Goal: Download file/media

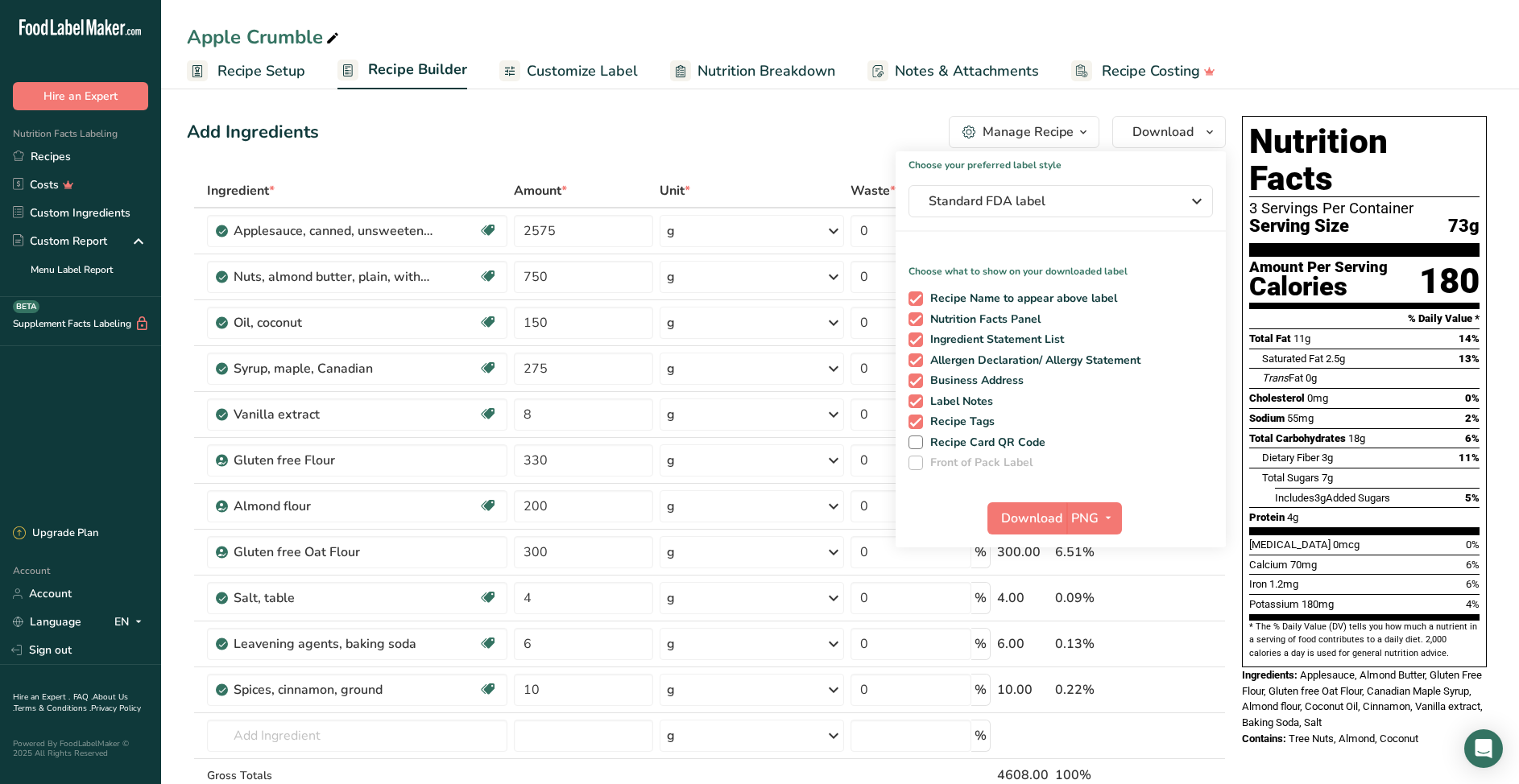
click at [1418, 56] on ul "Recipe Setup Recipe Builder Customize Label Nutrition Breakdown Notes & Attachm…" at bounding box center [841, 70] width 1358 height 38
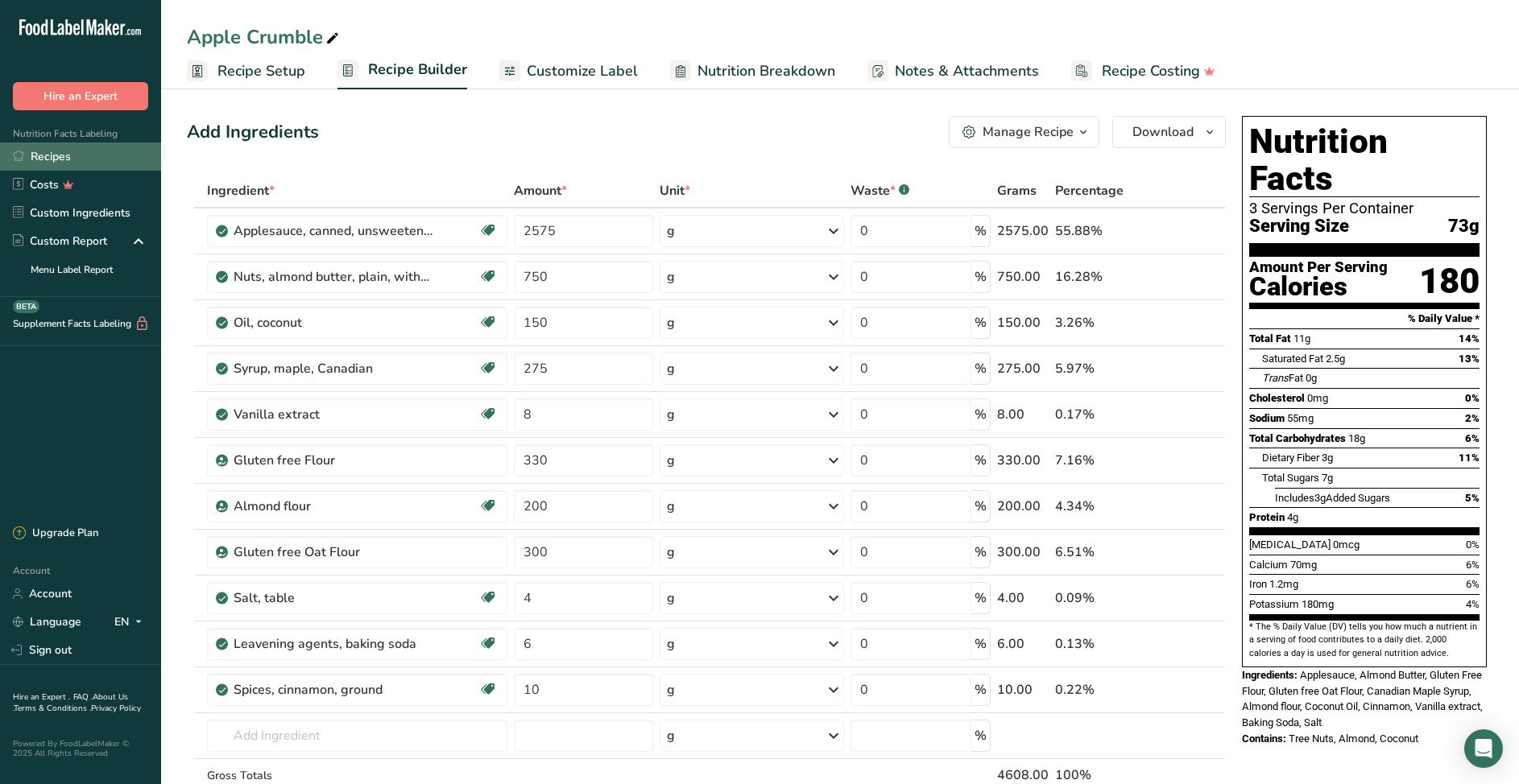
click at [53, 158] on link "Recipes" at bounding box center [80, 157] width 161 height 28
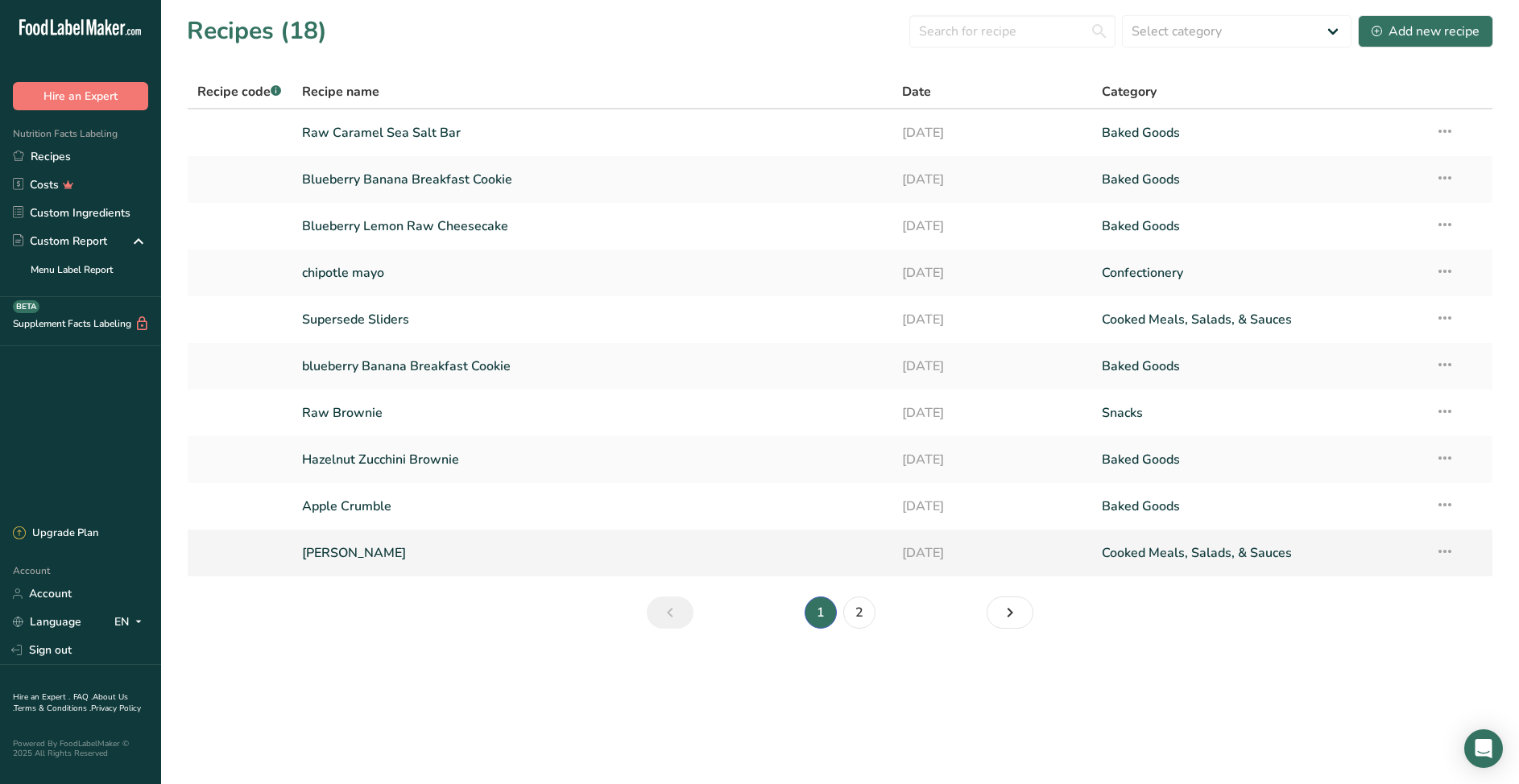
click at [318, 549] on link "[PERSON_NAME]" at bounding box center [592, 553] width 580 height 34
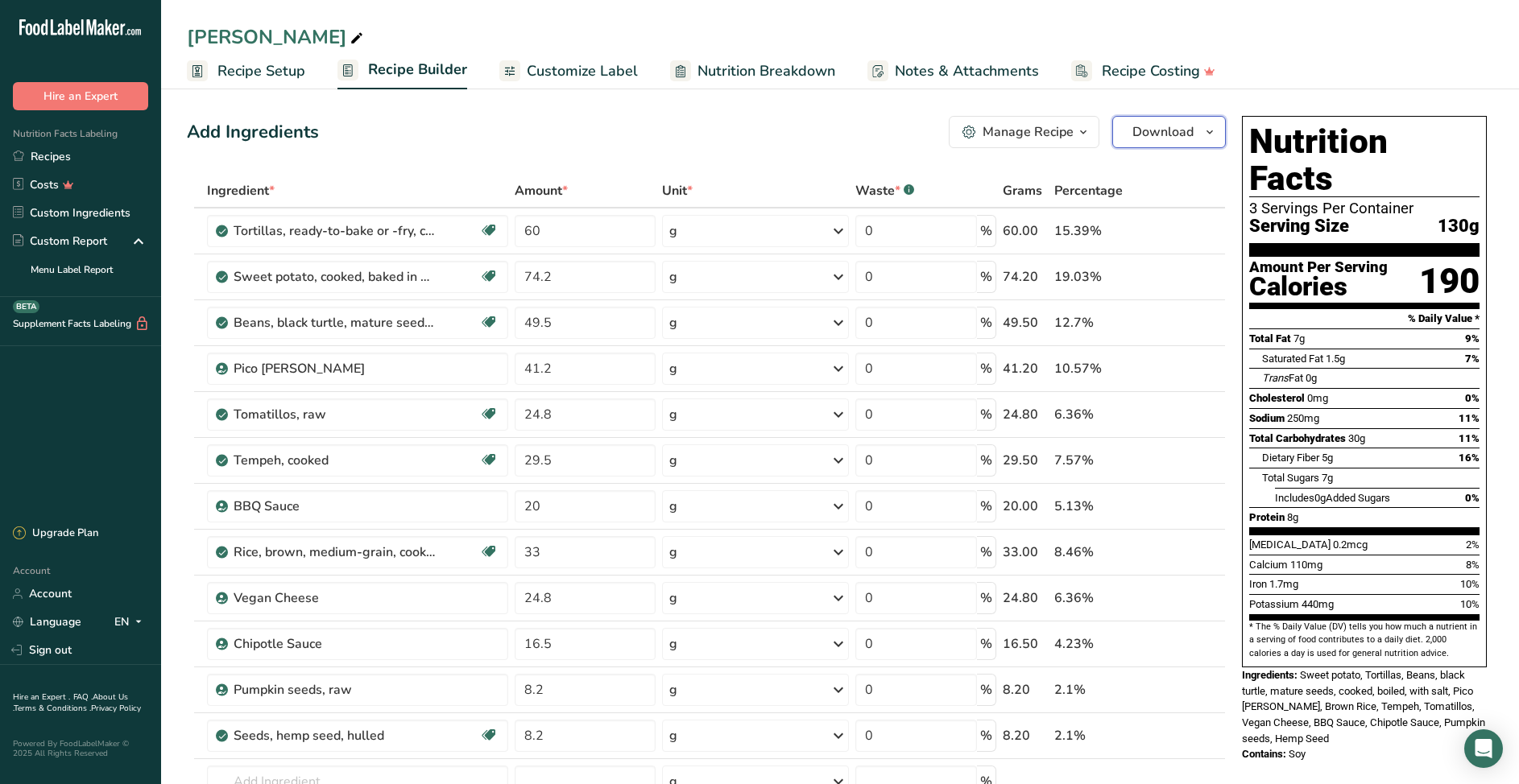
click at [1211, 132] on icon "button" at bounding box center [1209, 132] width 13 height 20
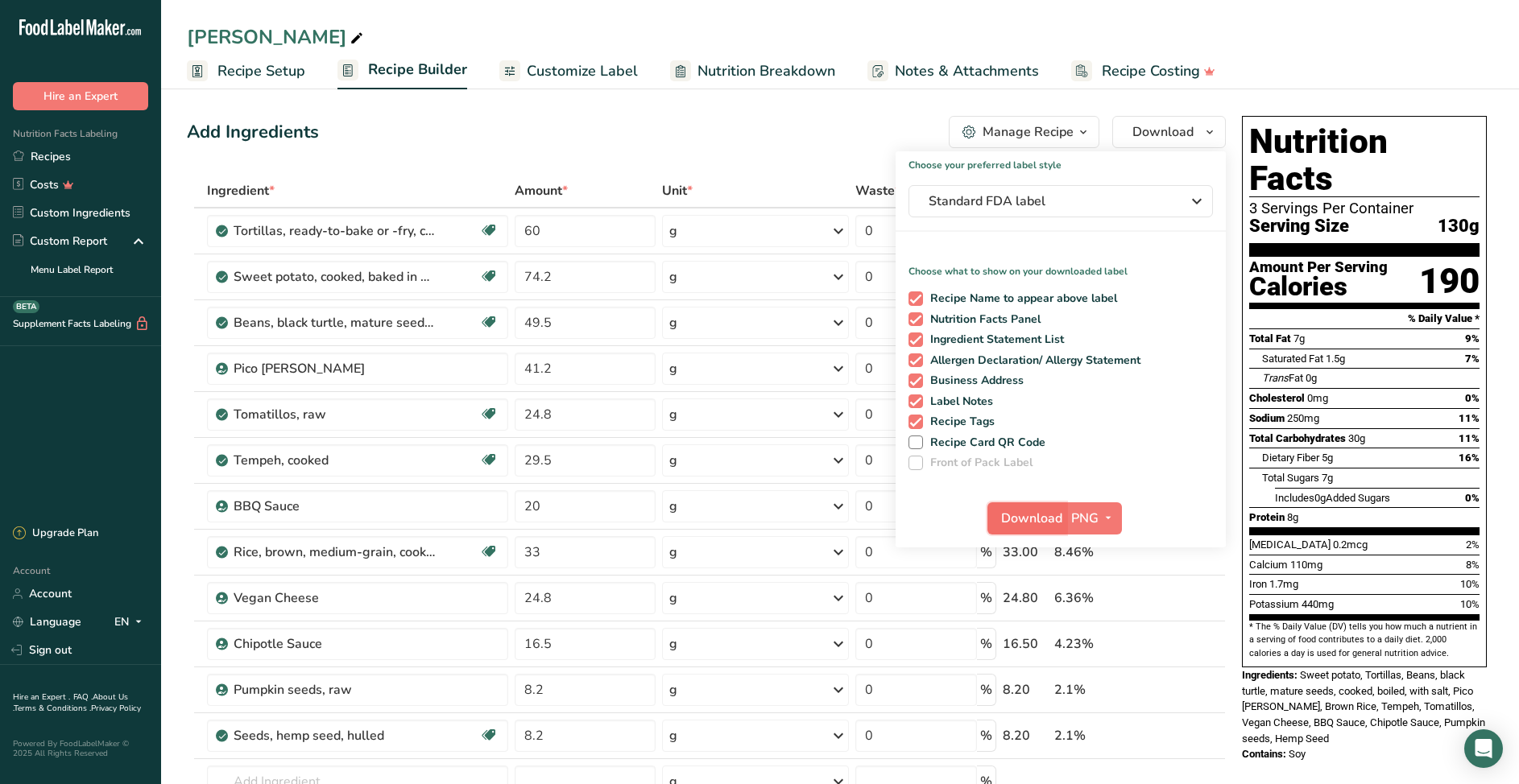
click at [1015, 519] on span "Download" at bounding box center [1031, 519] width 61 height 19
click at [1416, 57] on ul "Recipe Setup Recipe Builder Customize Label Nutrition Breakdown Notes & Attachm…" at bounding box center [841, 70] width 1358 height 38
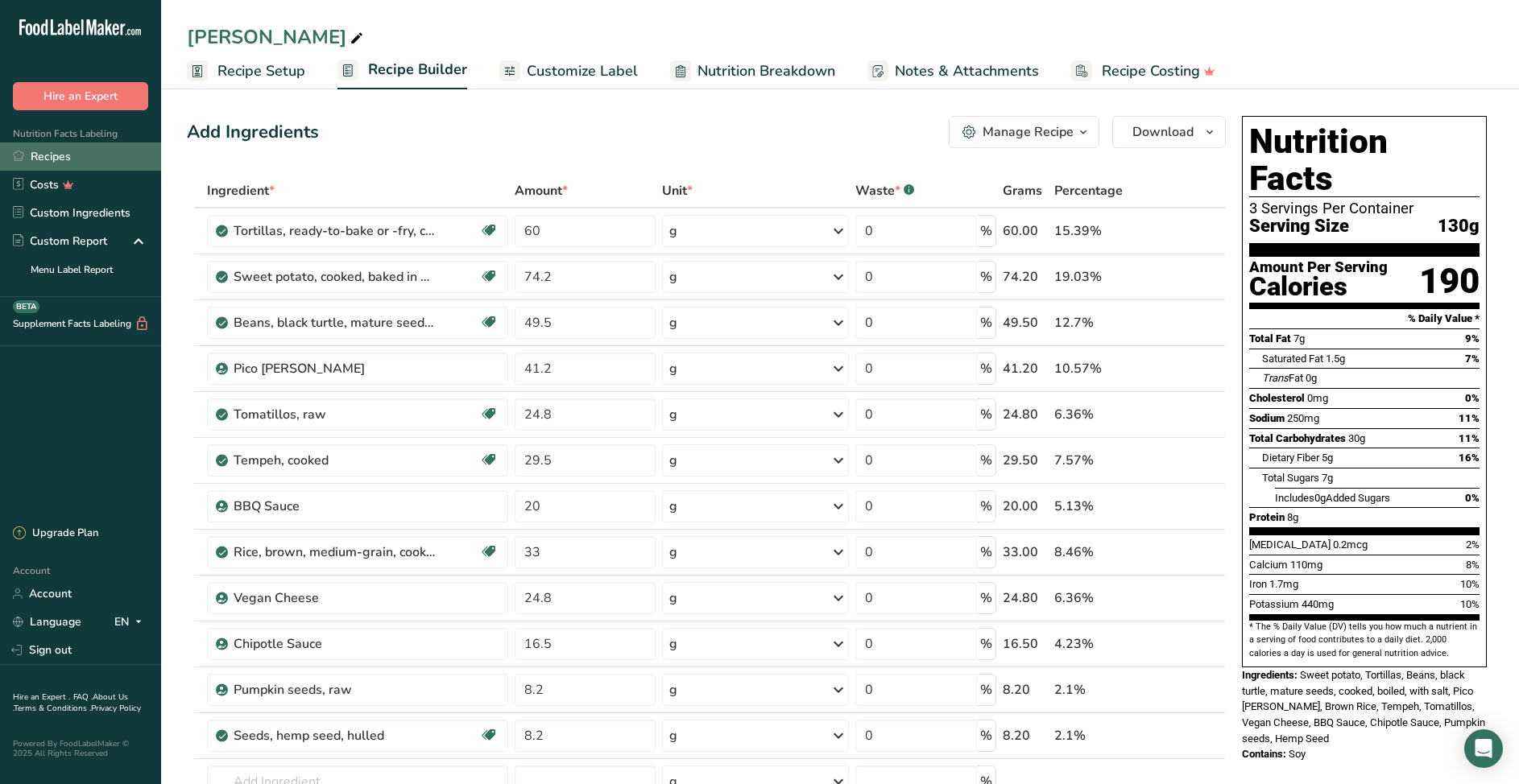
click at [64, 160] on link "Recipes" at bounding box center [80, 157] width 161 height 28
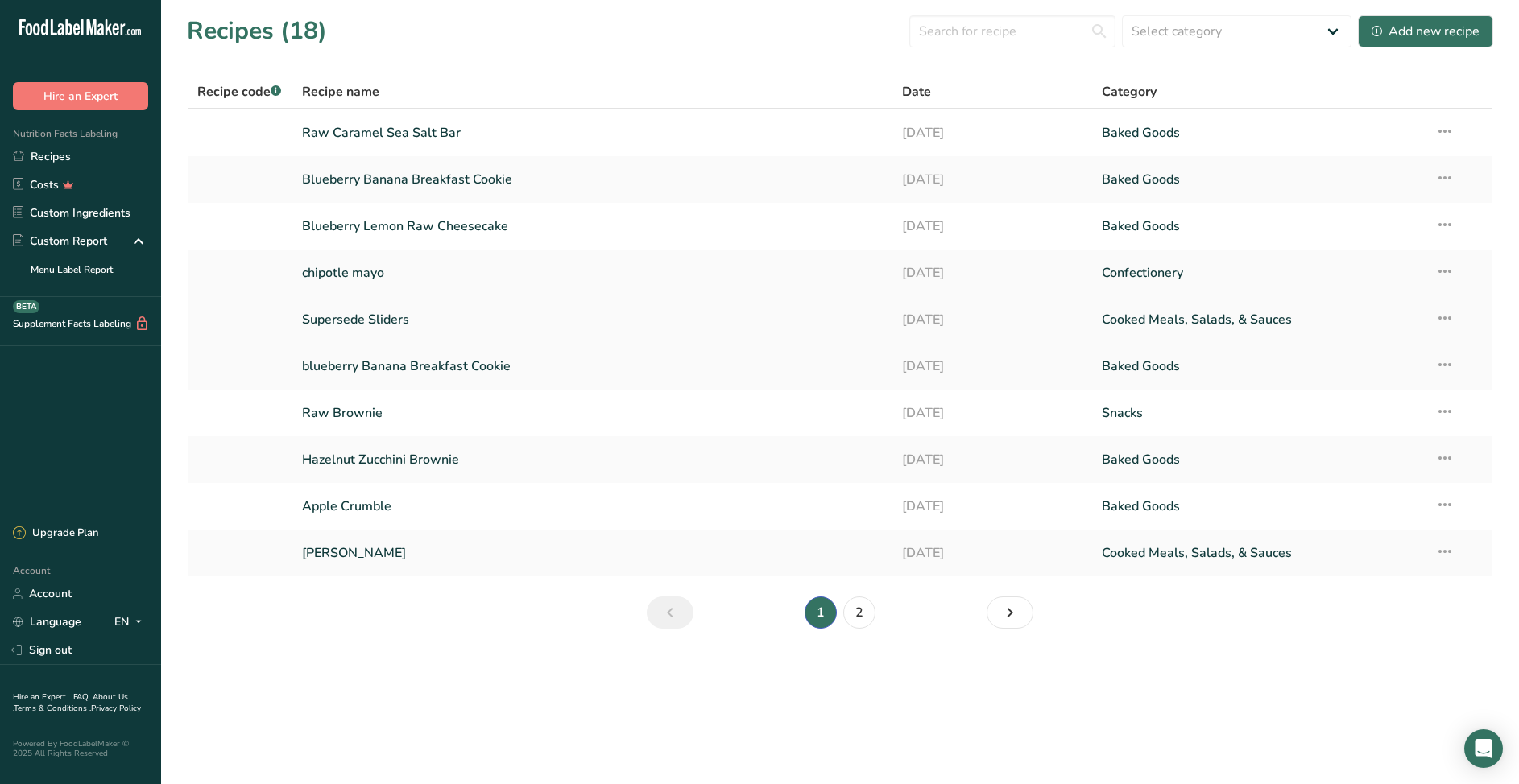
click at [1449, 317] on icon at bounding box center [1445, 317] width 19 height 29
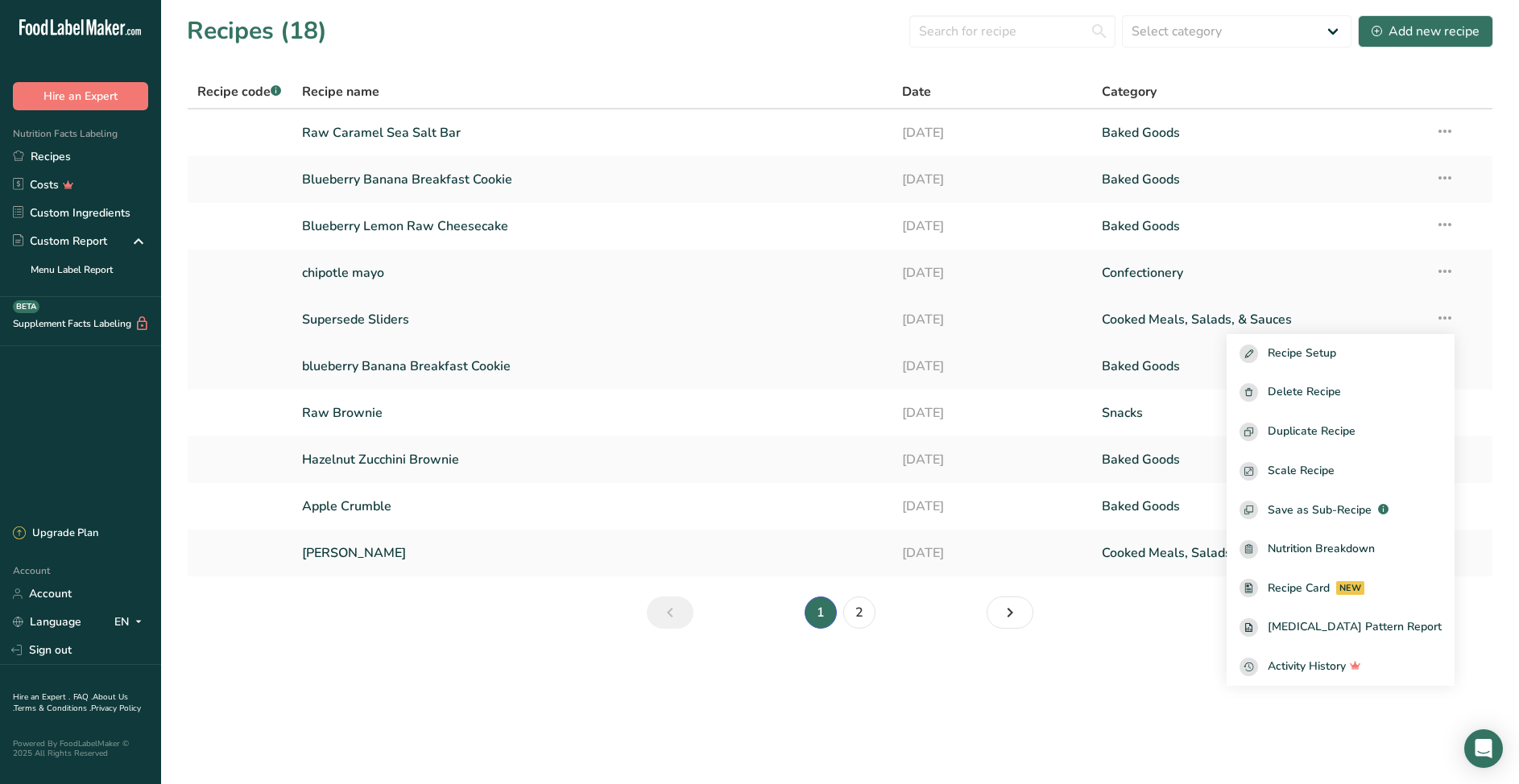
click at [381, 316] on link "Supersede Sliders" at bounding box center [592, 319] width 580 height 34
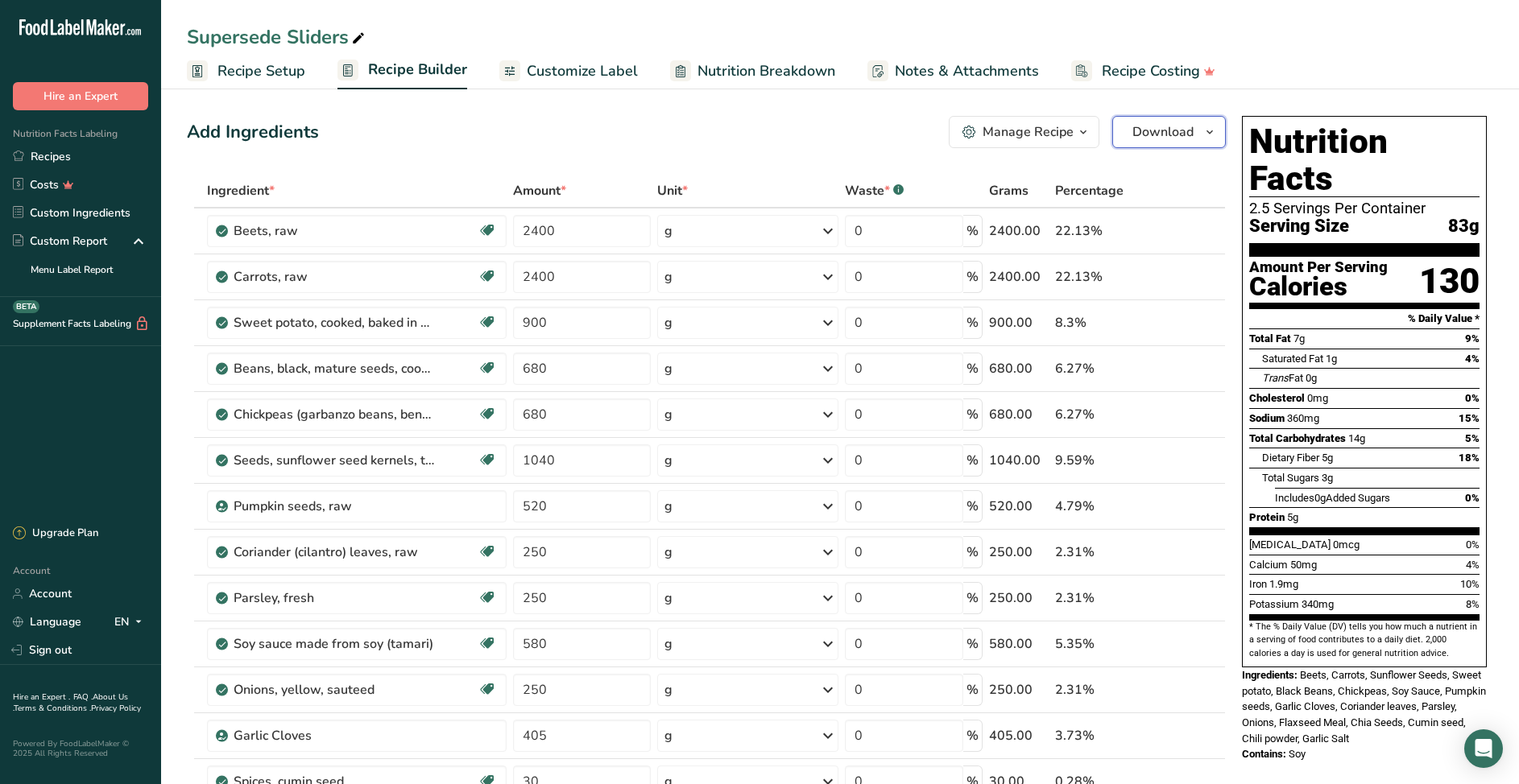
click at [1216, 132] on icon "button" at bounding box center [1209, 132] width 13 height 20
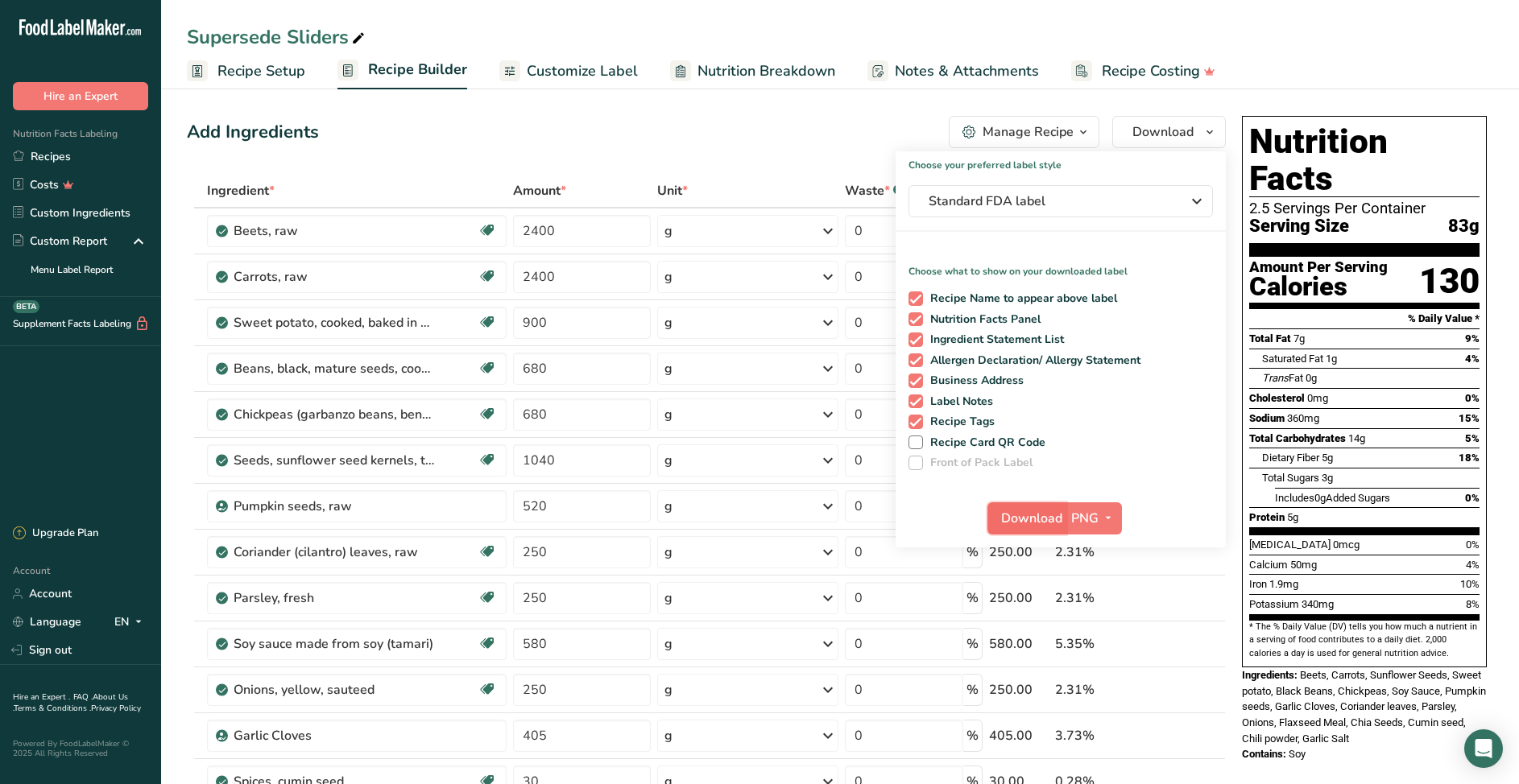
click at [1026, 514] on span "Download" at bounding box center [1031, 519] width 61 height 19
click at [643, 134] on div "Add Ingredients Manage Recipe Delete Recipe Duplicate Recipe Scale Recipe Save …" at bounding box center [707, 132] width 1039 height 33
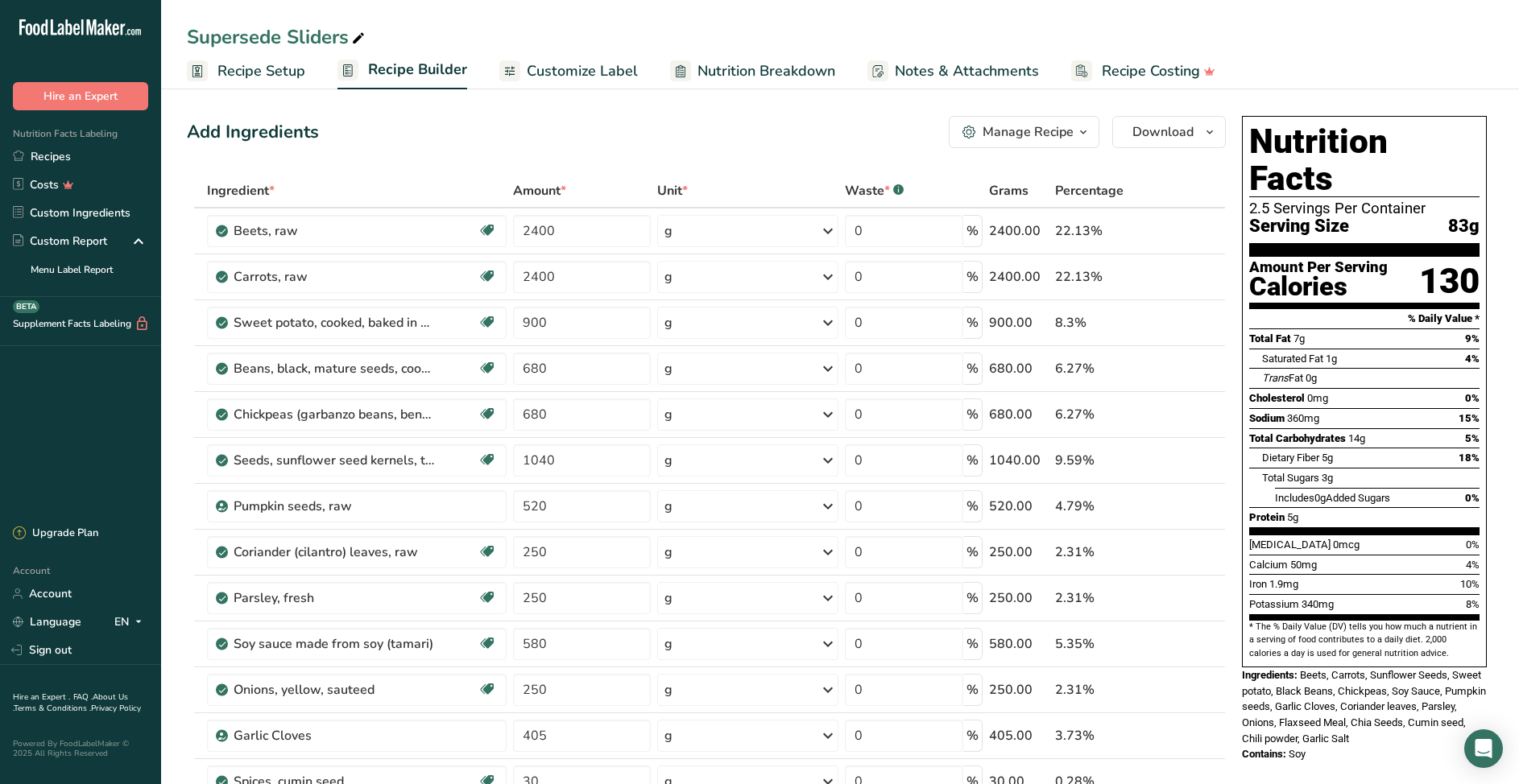
drag, startPoint x: 53, startPoint y: 158, endPoint x: 379, endPoint y: 125, distance: 327.7
click at [53, 158] on link "Recipes" at bounding box center [80, 157] width 161 height 28
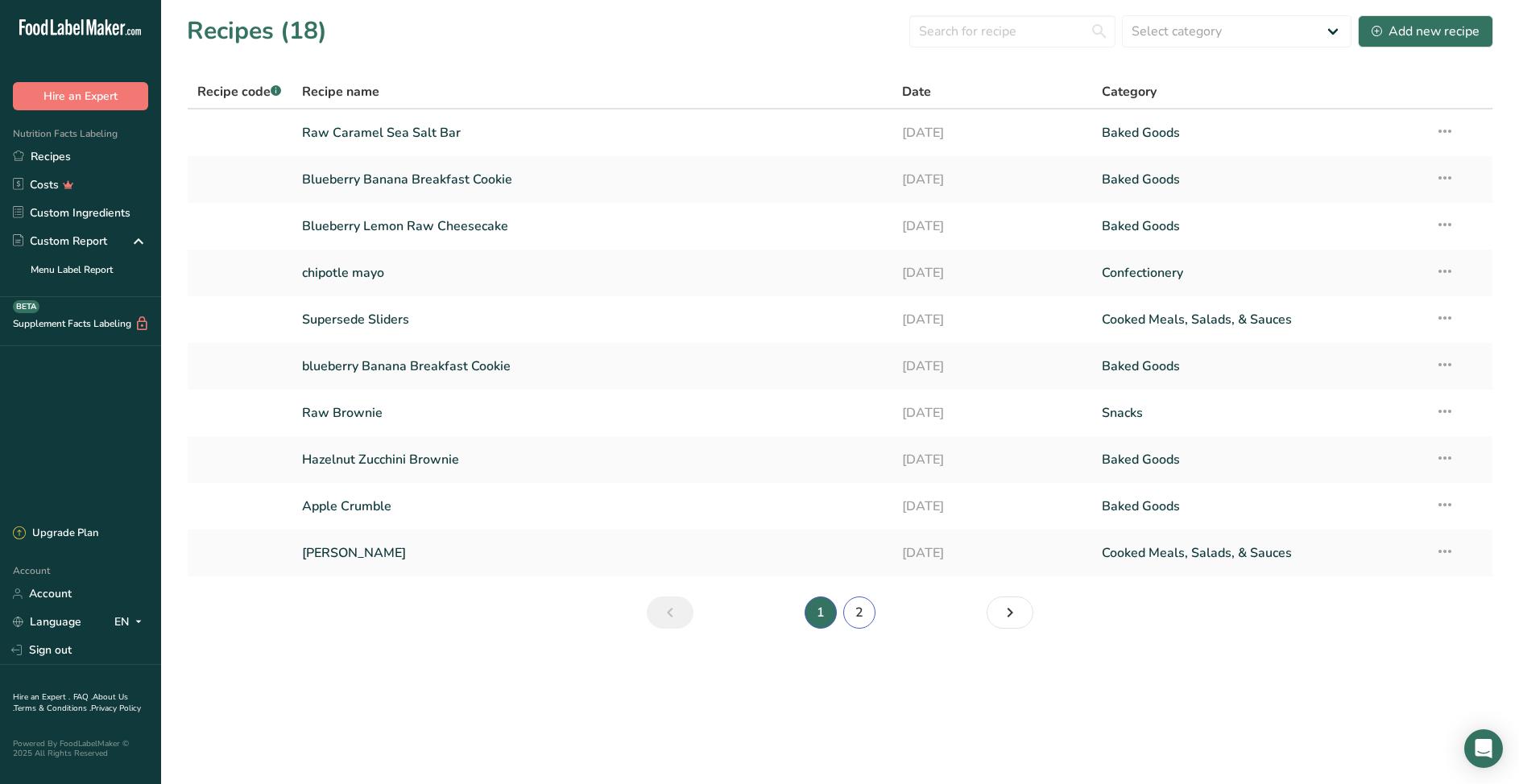
click at [858, 607] on link "2" at bounding box center [859, 613] width 33 height 33
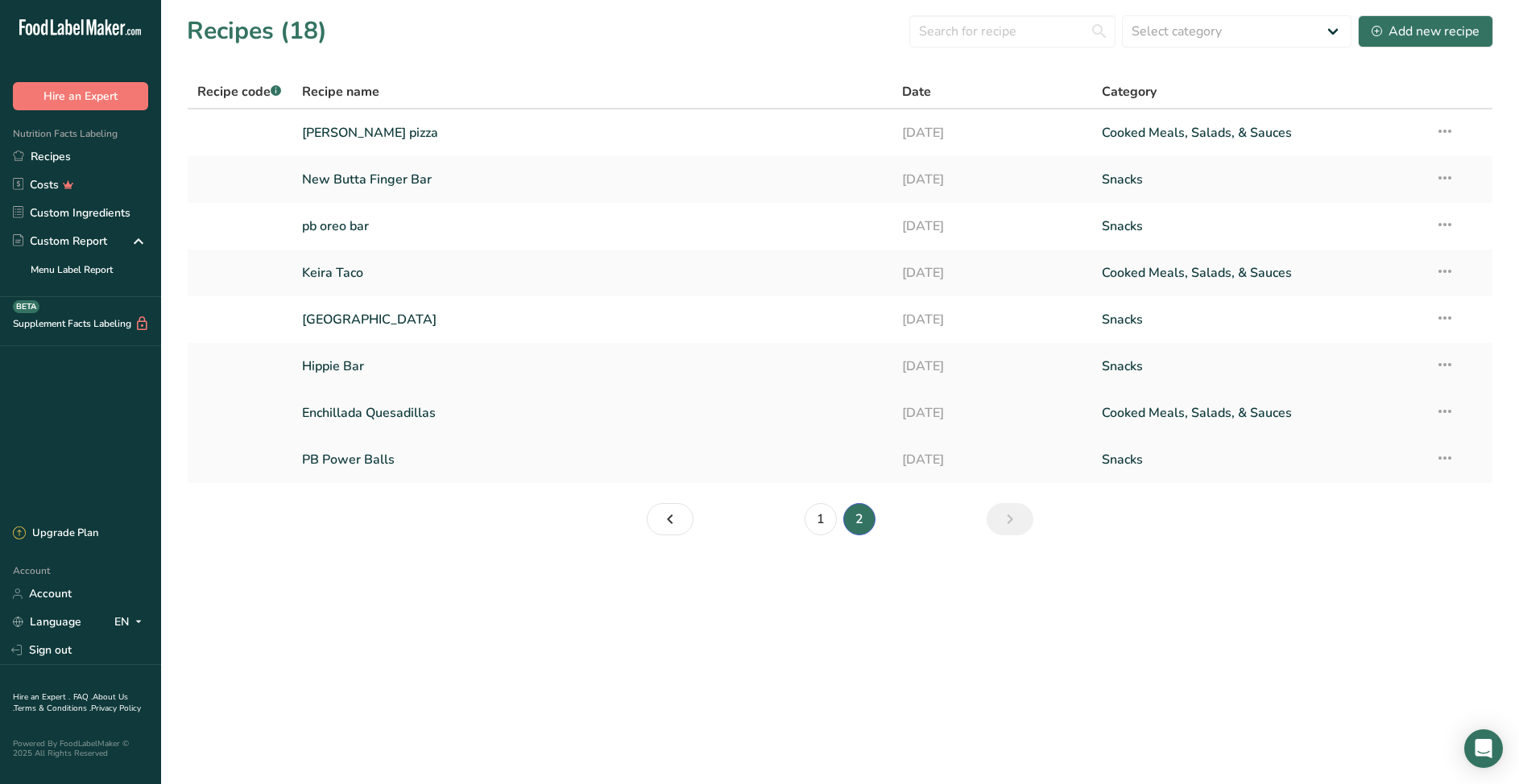
click at [1448, 408] on icon at bounding box center [1445, 411] width 19 height 29
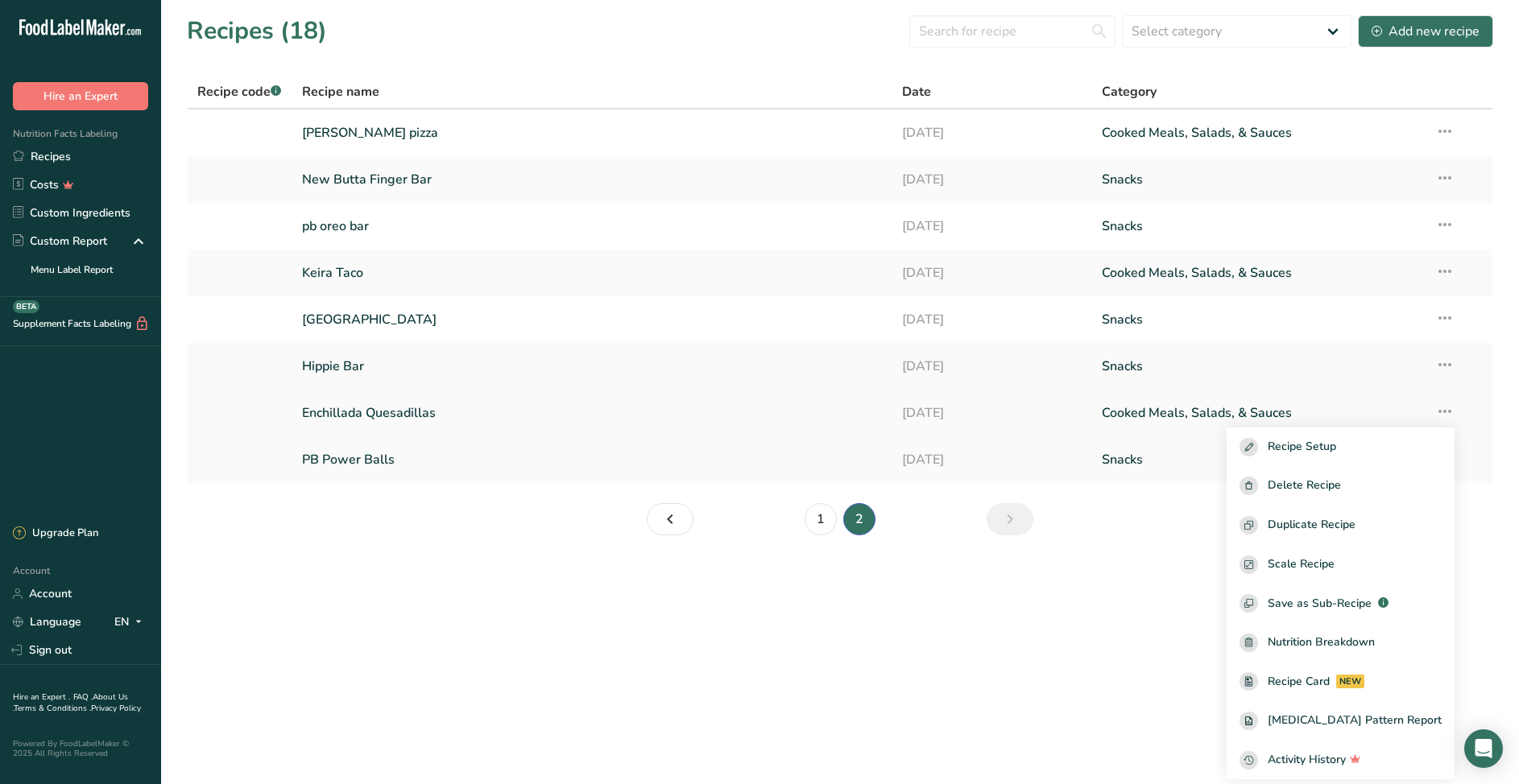
click at [368, 414] on link "Enchillada Quesadillas" at bounding box center [592, 413] width 580 height 34
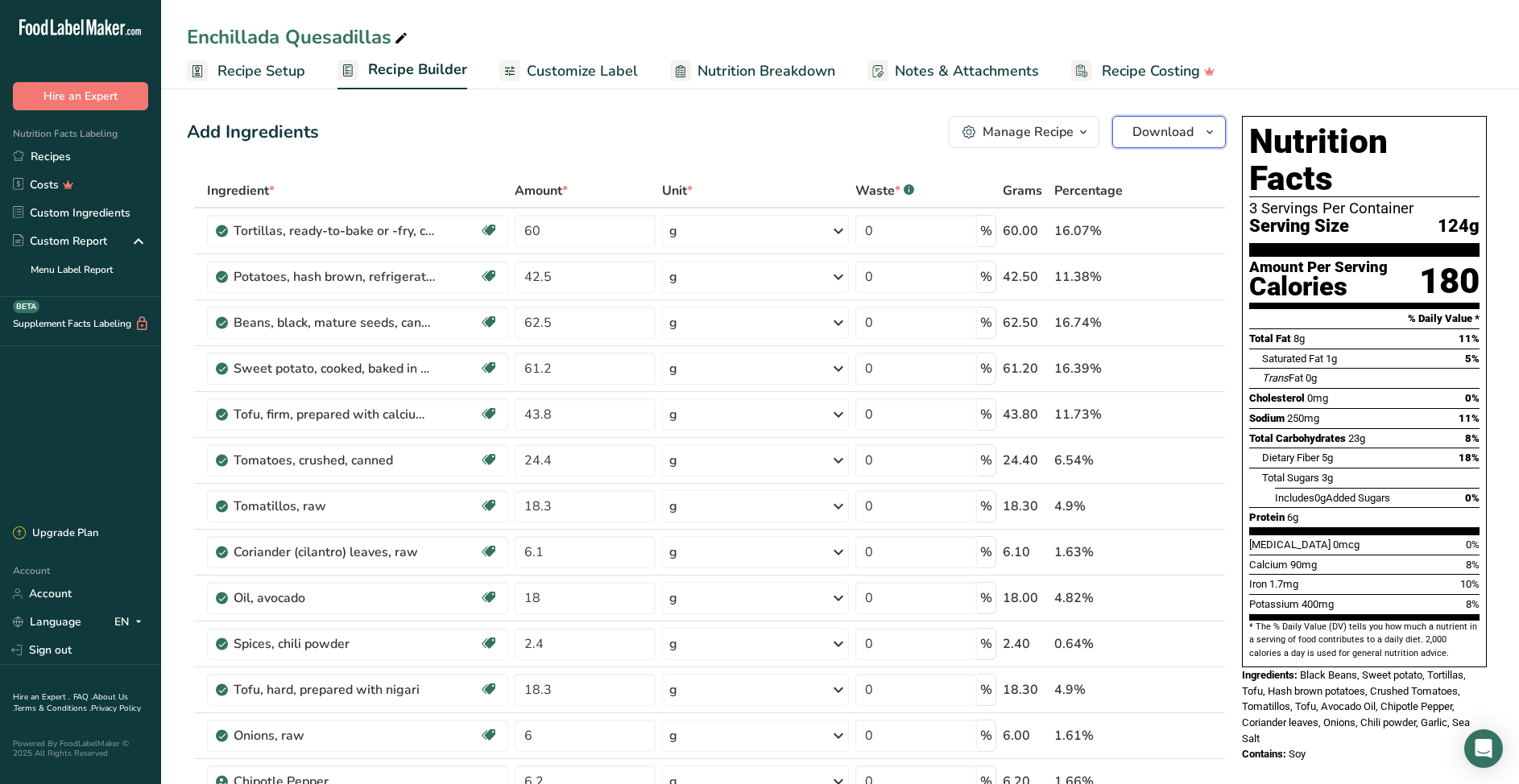
click at [1211, 135] on icon "button" at bounding box center [1209, 132] width 13 height 20
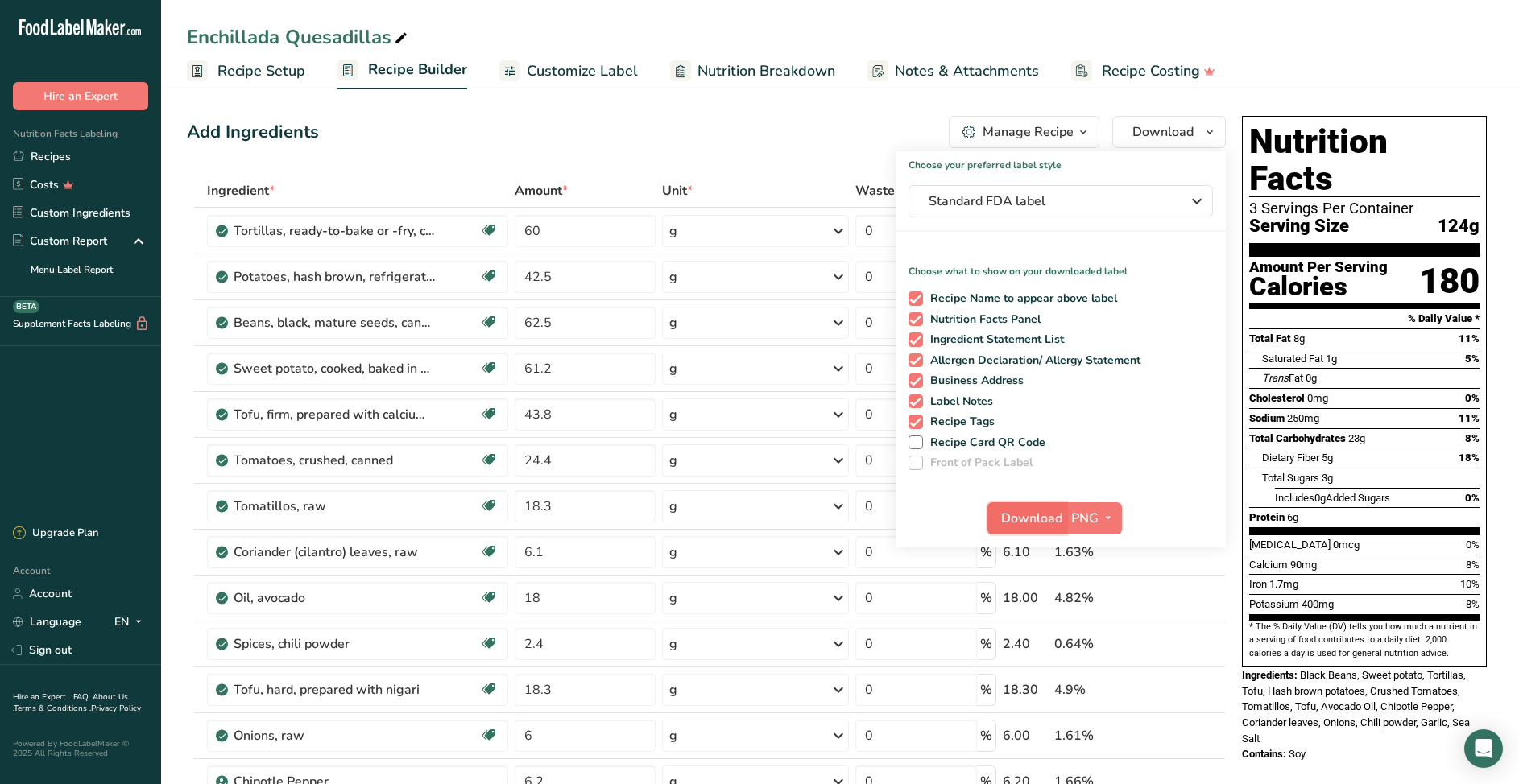
click at [1035, 517] on span "Download" at bounding box center [1031, 519] width 61 height 19
click at [54, 160] on link "Recipes" at bounding box center [80, 157] width 161 height 28
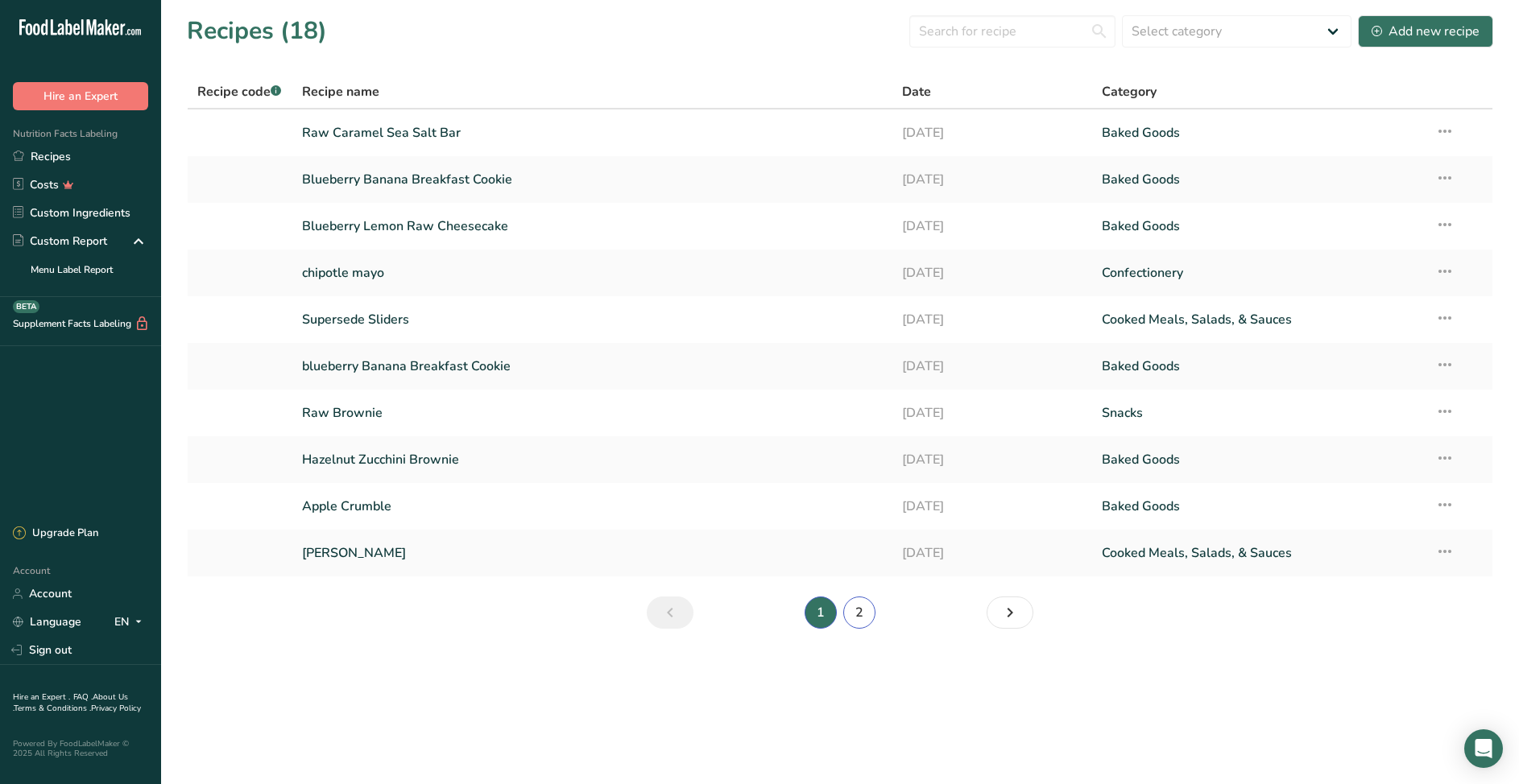
click at [864, 612] on link "2" at bounding box center [859, 613] width 33 height 33
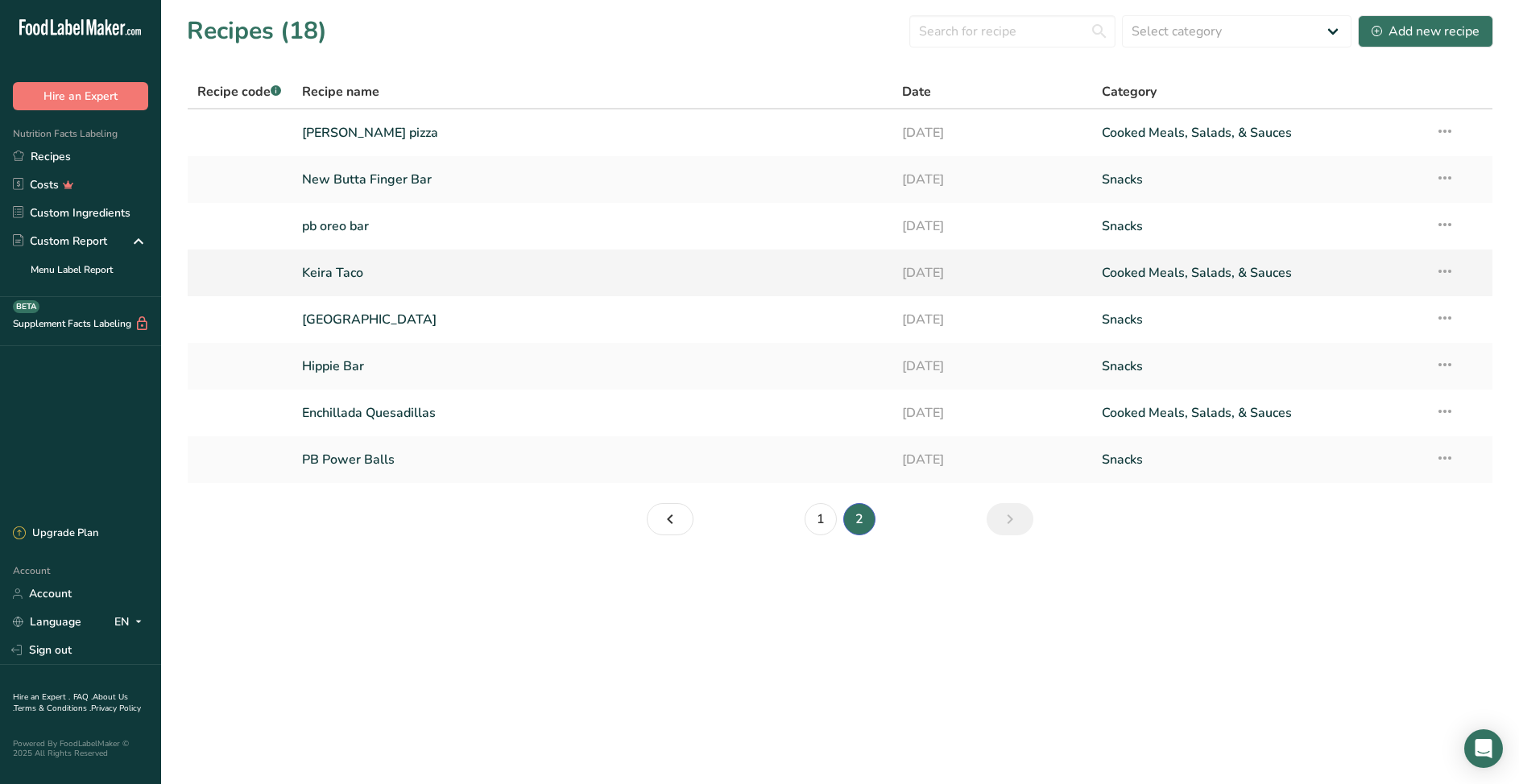
click at [1449, 272] on icon at bounding box center [1445, 271] width 19 height 29
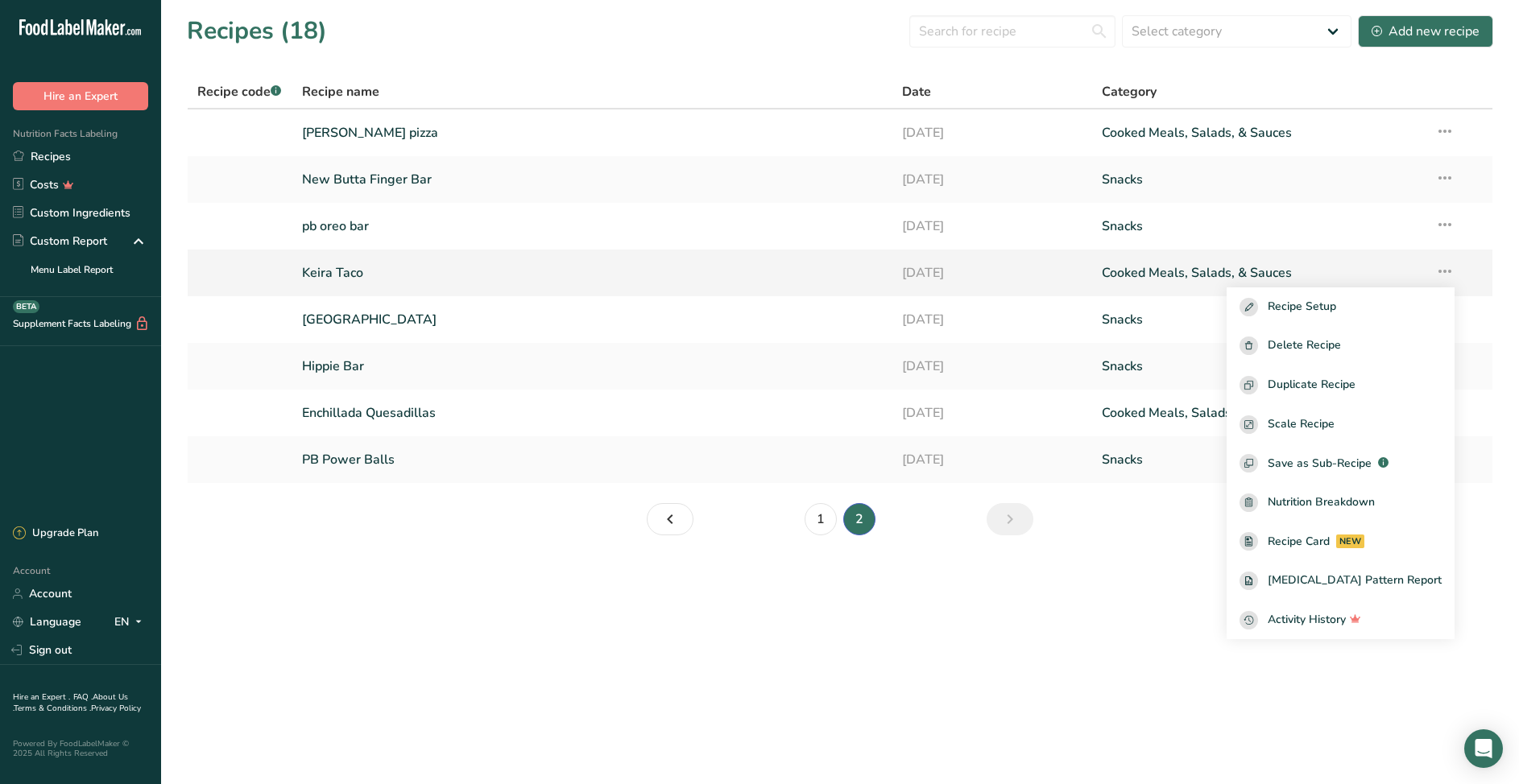
click at [328, 271] on link "Keira Taco" at bounding box center [592, 273] width 580 height 34
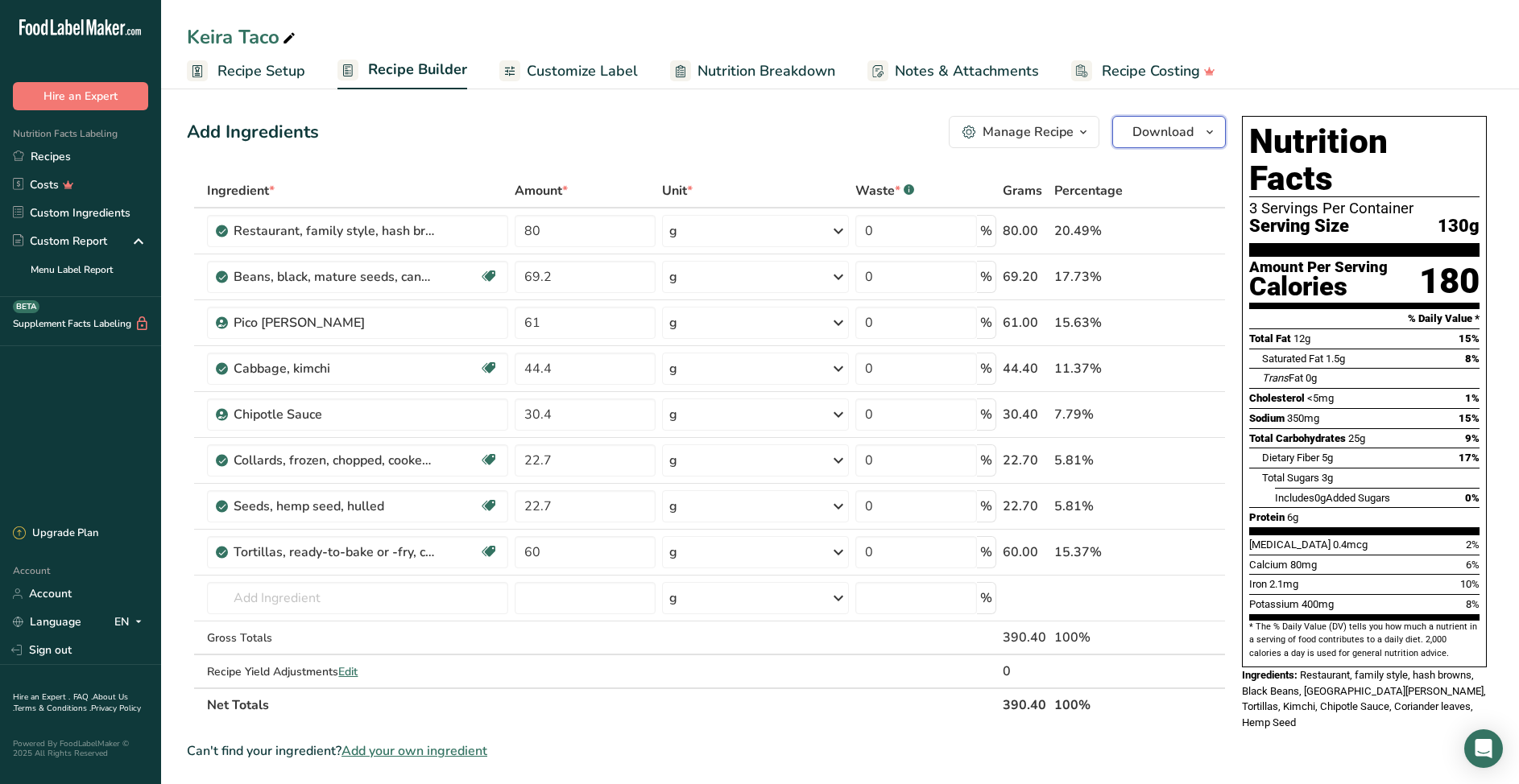
click at [1211, 125] on icon "button" at bounding box center [1209, 132] width 13 height 20
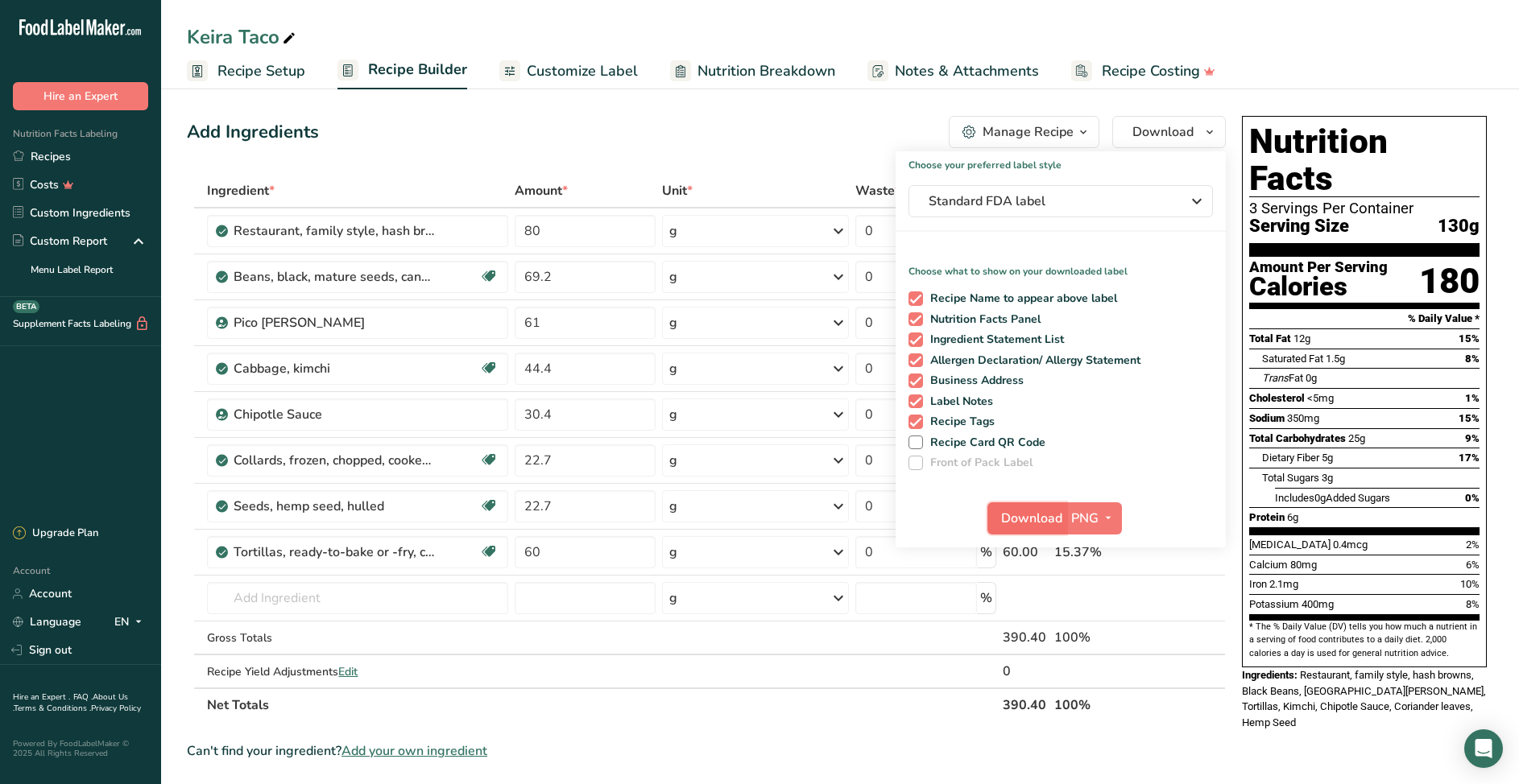
click at [1037, 519] on span "Download" at bounding box center [1031, 519] width 61 height 19
click at [522, 152] on div "Add Ingredients Manage Recipe Delete Recipe Duplicate Recipe Scale Recipe Save …" at bounding box center [711, 693] width 1049 height 1169
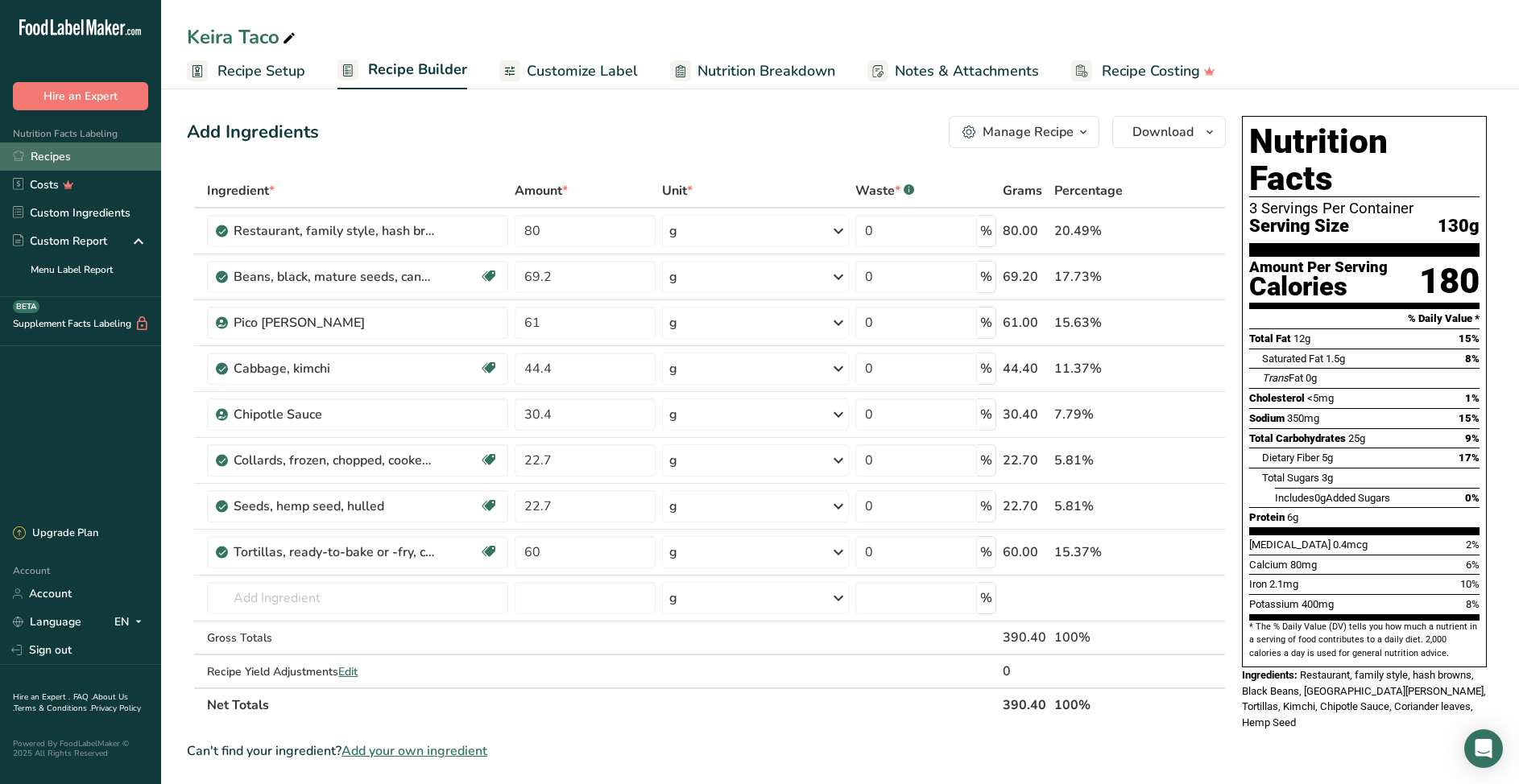
click at [45, 158] on link "Recipes" at bounding box center [80, 157] width 161 height 28
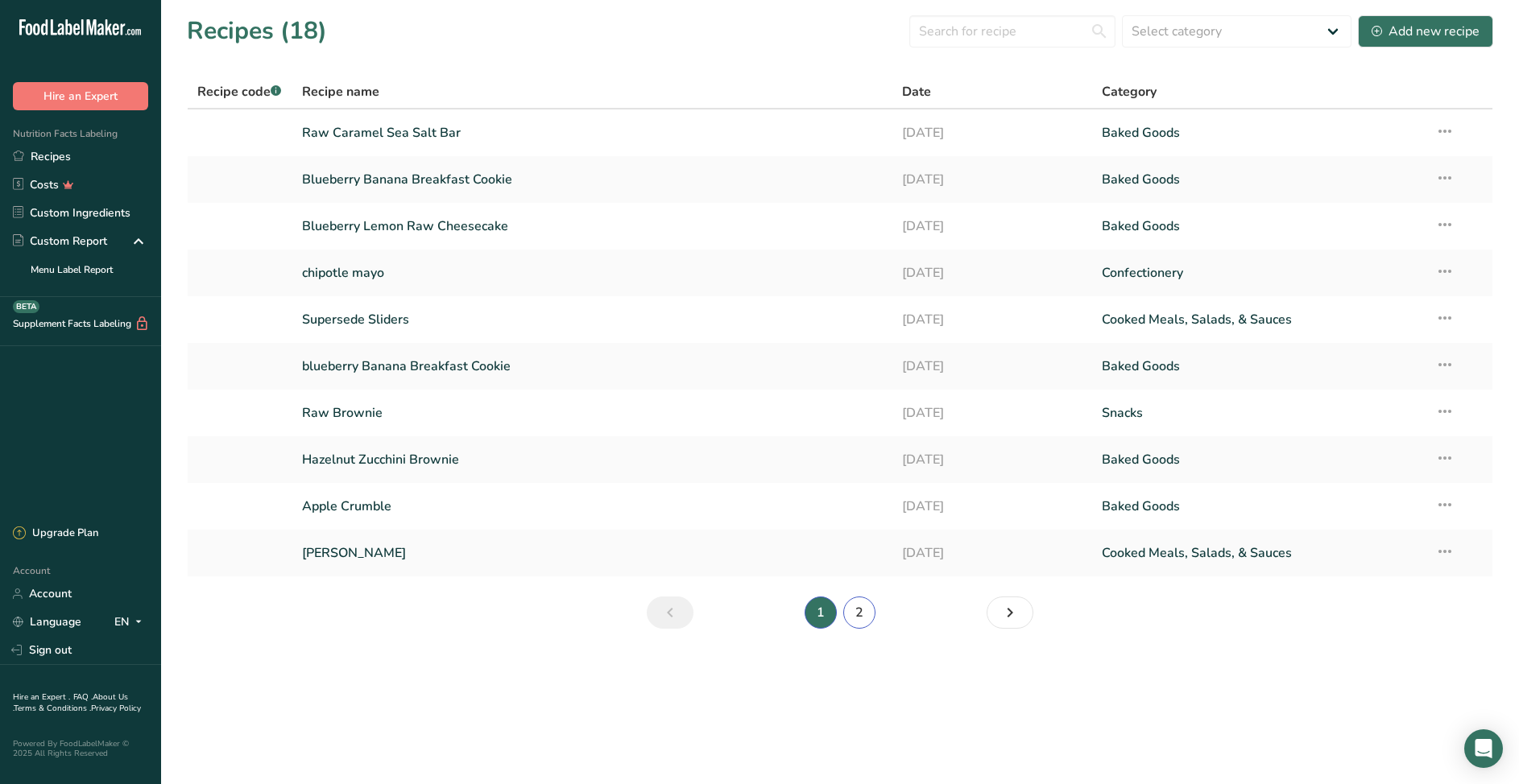
click at [863, 614] on link "2" at bounding box center [859, 613] width 33 height 33
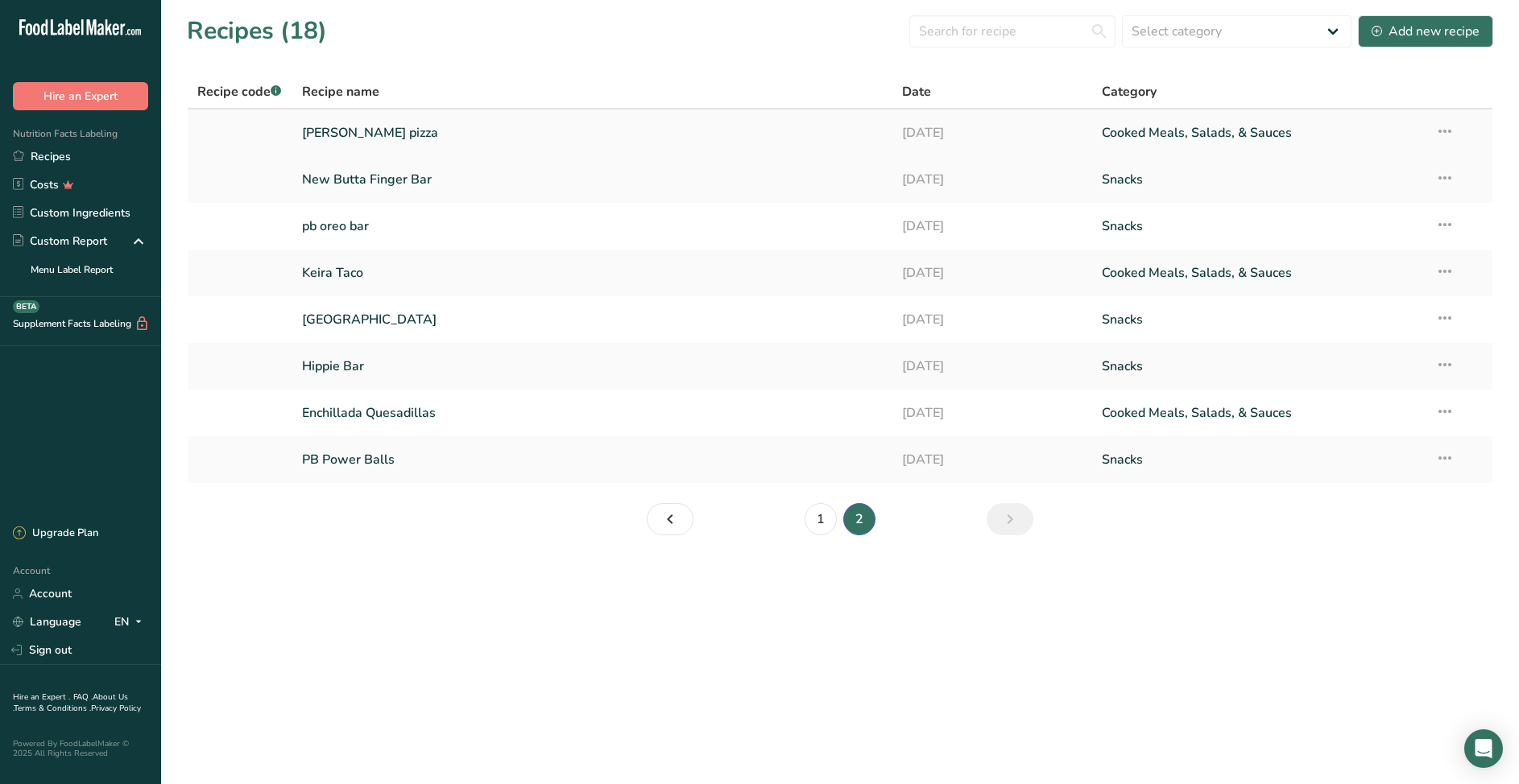
click at [365, 131] on link "[PERSON_NAME] pizza" at bounding box center [592, 133] width 580 height 34
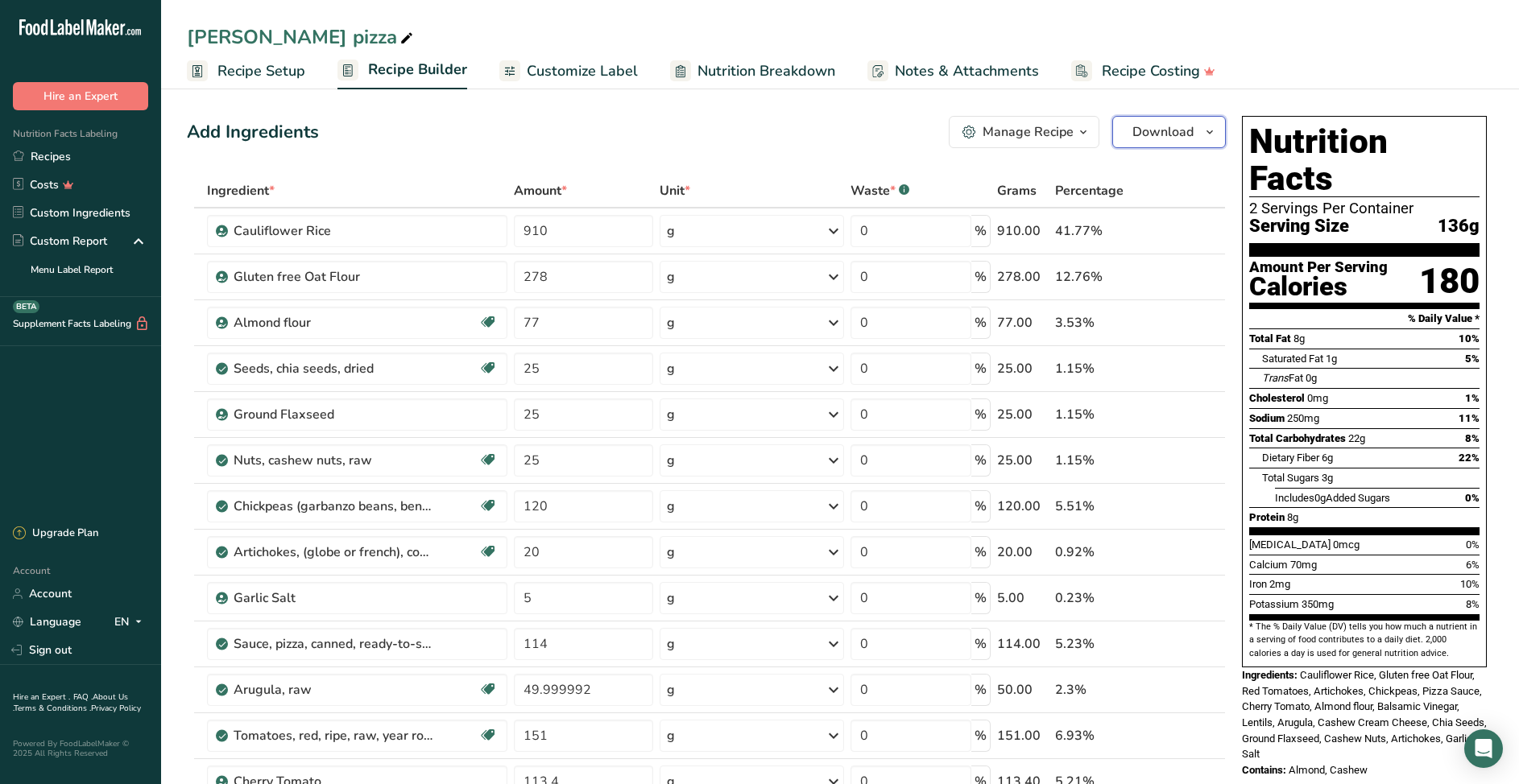
click at [1214, 131] on icon "button" at bounding box center [1209, 132] width 13 height 20
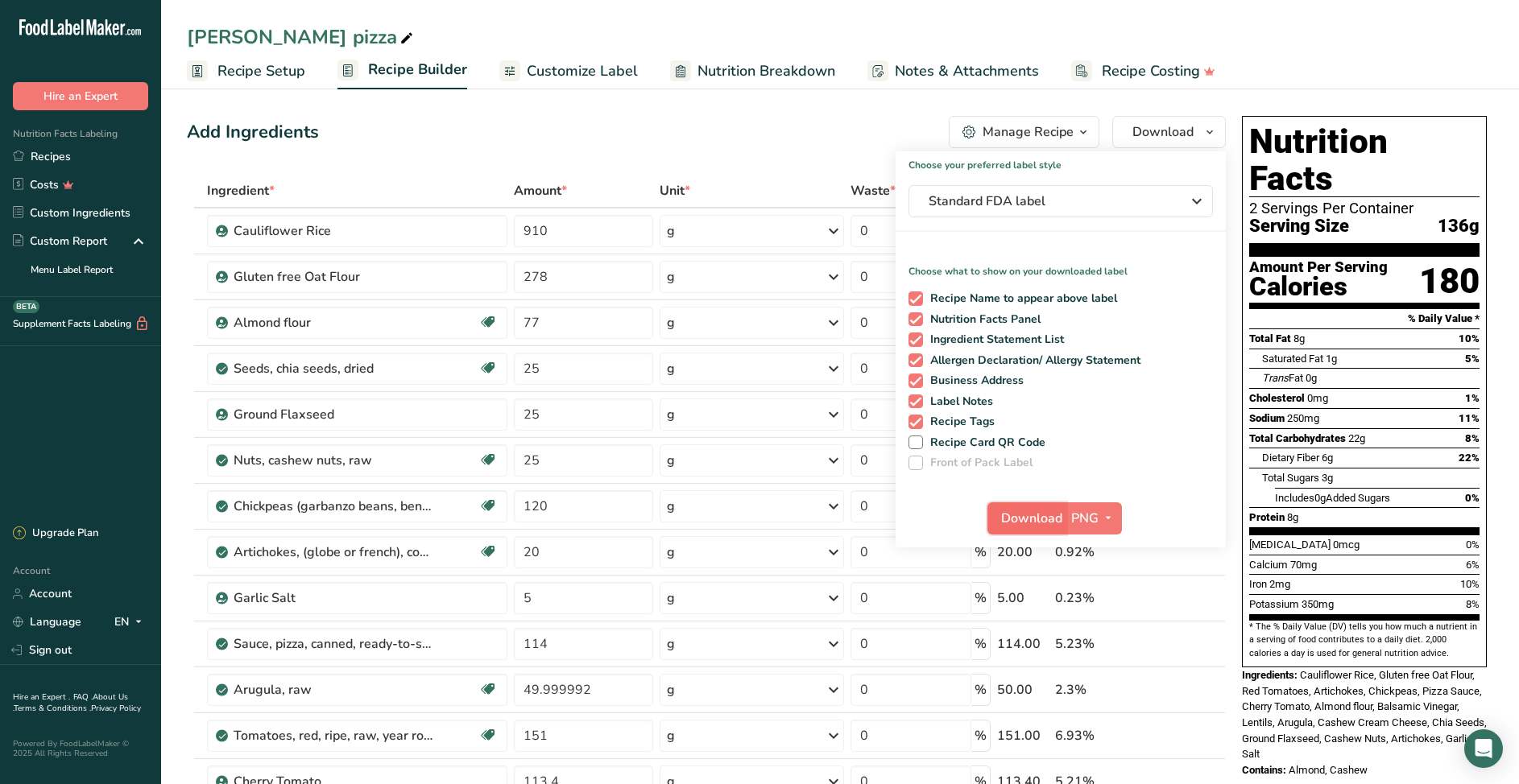
click at [1028, 519] on span "Download" at bounding box center [1031, 519] width 61 height 19
click at [663, 135] on div "Add Ingredients Manage Recipe Delete Recipe Duplicate Recipe Scale Recipe Save …" at bounding box center [707, 132] width 1039 height 33
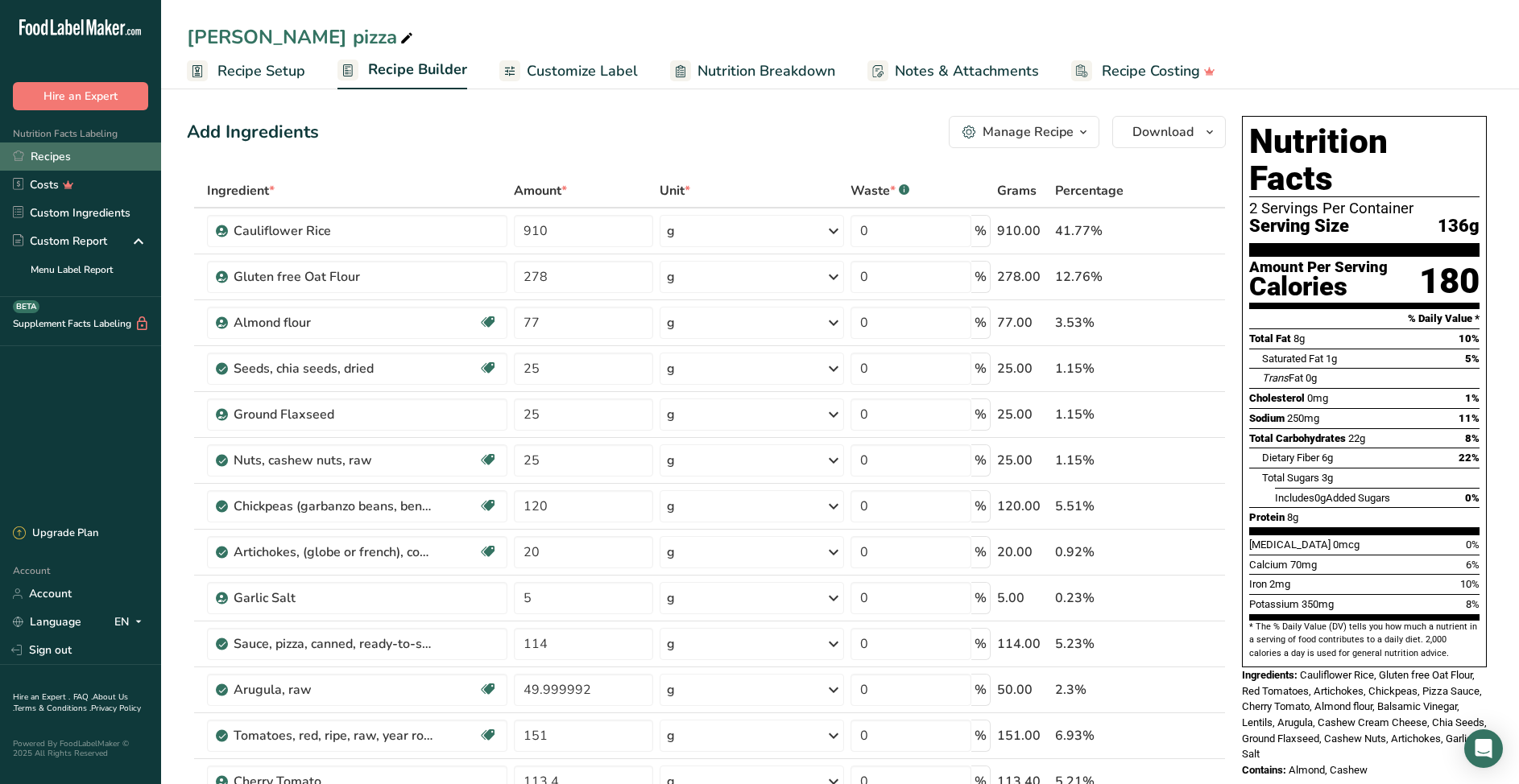
click at [64, 157] on link "Recipes" at bounding box center [80, 157] width 161 height 28
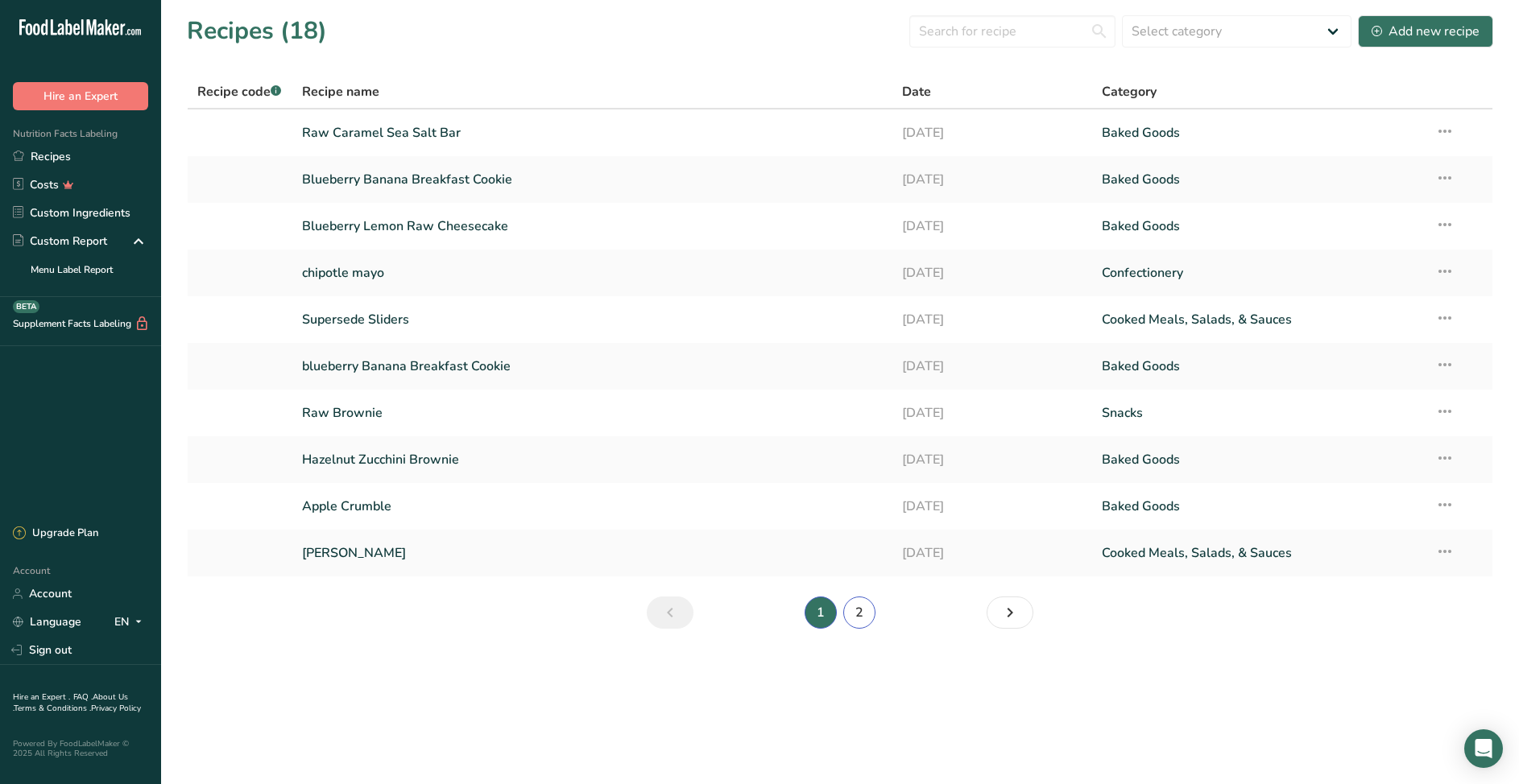
click at [856, 610] on link "2" at bounding box center [859, 613] width 33 height 33
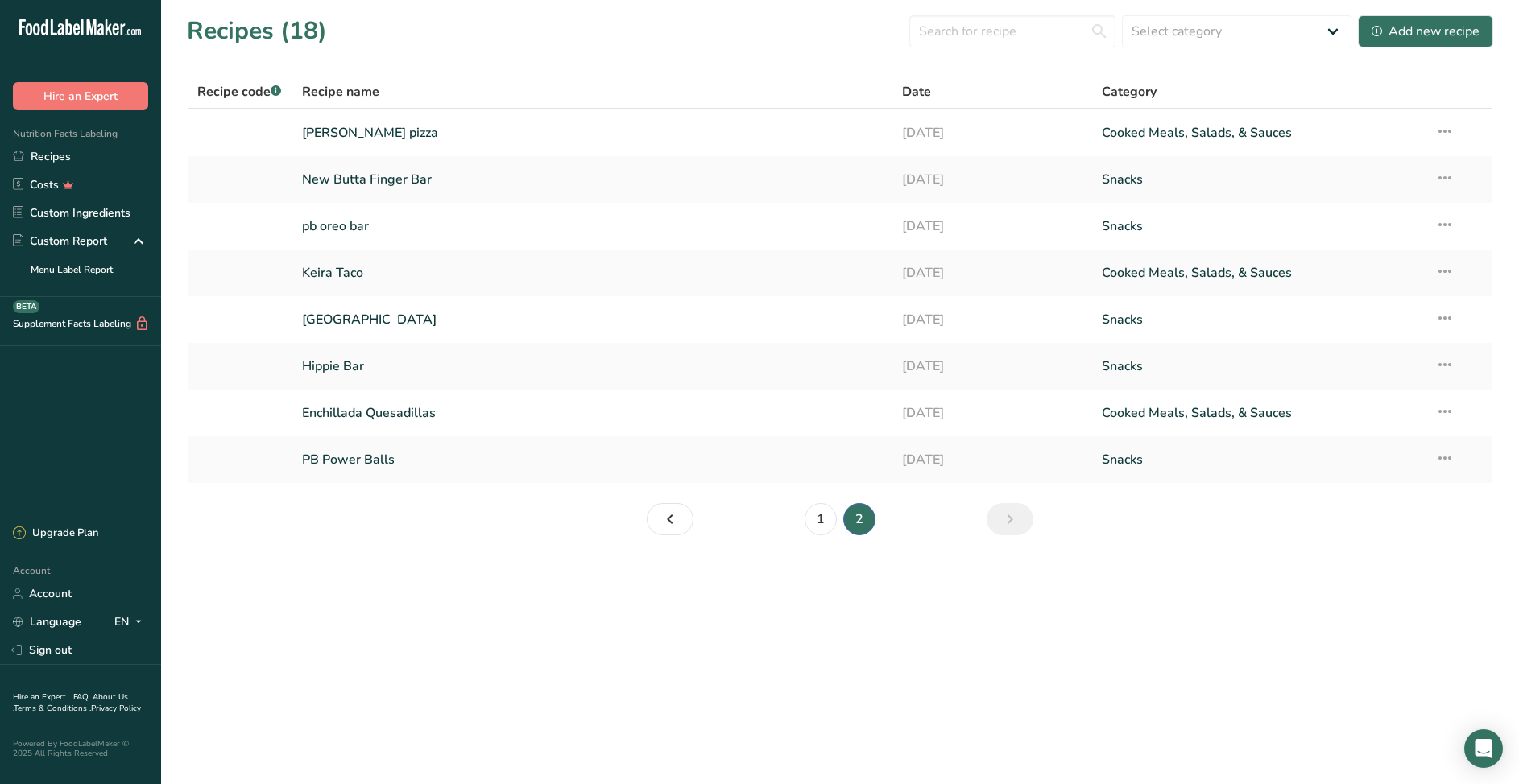
click at [339, 549] on section "Recipes (18) Select category All Baked Goods Beverages Confectionery Cooked Mea…" at bounding box center [841, 280] width 1358 height 562
